Goal: Information Seeking & Learning: Learn about a topic

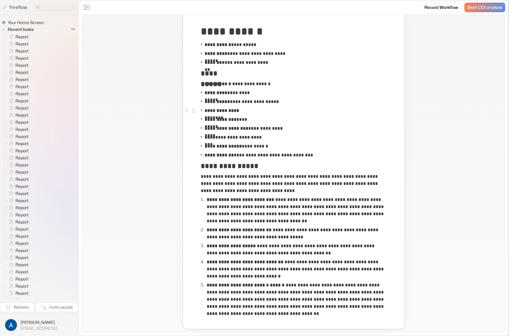
scroll to position [170, 0]
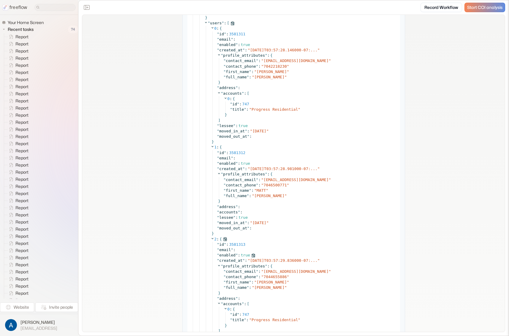
scroll to position [1651, 0]
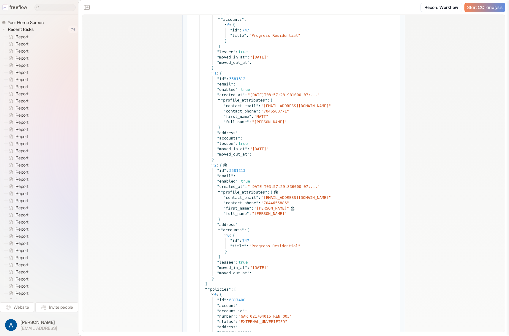
drag, startPoint x: 253, startPoint y: 211, endPoint x: 286, endPoint y: 211, distance: 33.3
click at [286, 211] on div "" contact_email " : " [EMAIL_ADDRESS][DOMAIN_NAME] " " contact_phone " : " [PHO…" at bounding box center [308, 206] width 178 height 22
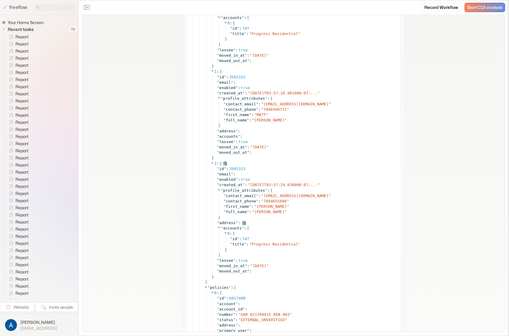
scroll to position [1655, 0]
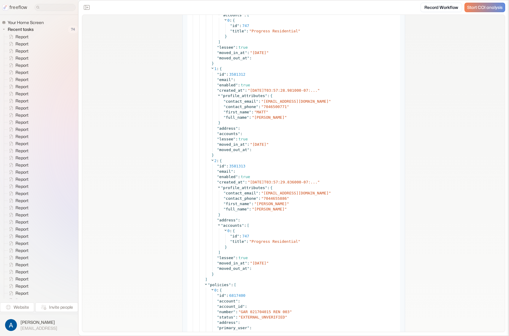
click at [453, 199] on div "**********" at bounding box center [293, 245] width 423 height 3770
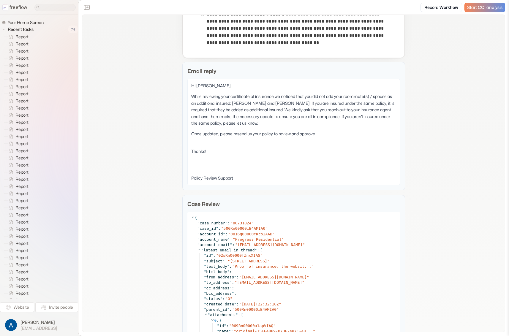
scroll to position [305, 0]
drag, startPoint x: 231, startPoint y: 102, endPoint x: 291, endPoint y: 102, distance: 60.0
click at [291, 102] on p "While reviewing your certificate of insurance we noticed that you did not add y…" at bounding box center [293, 109] width 205 height 33
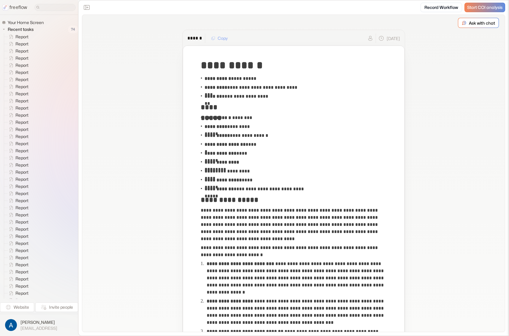
scroll to position [1037, 0]
